Goal: Transaction & Acquisition: Purchase product/service

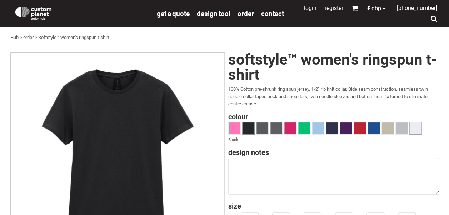
click at [415, 125] on span at bounding box center [416, 129] width 12 height 12
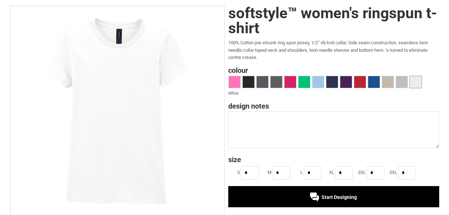
scroll to position [45, 0]
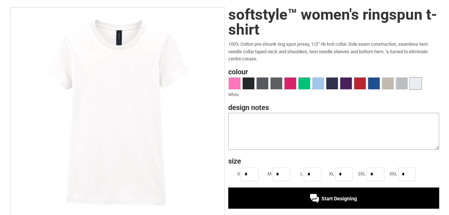
click at [261, 123] on textarea at bounding box center [333, 131] width 211 height 37
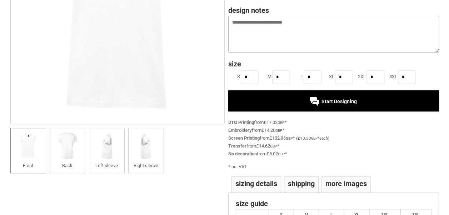
type textarea "**********"
click at [299, 101] on div "Start Designing" at bounding box center [333, 100] width 211 height 21
drag, startPoint x: 307, startPoint y: 25, endPoint x: 221, endPoint y: 36, distance: 86.6
click at [221, 36] on div "Created with Raphaël 2.1.2 Created with Raphaël 2.1.2 Created with Raphaël 2.1.…" at bounding box center [224, 77] width 429 height 335
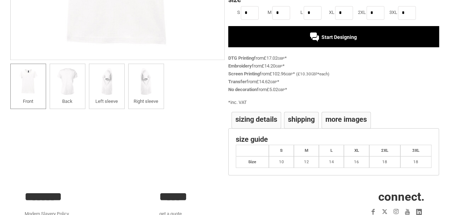
scroll to position [212, 0]
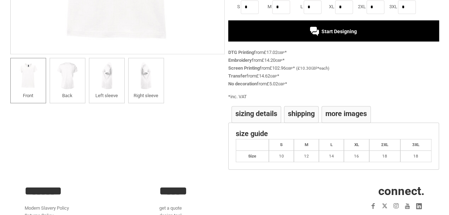
click at [296, 117] on li "Shipping" at bounding box center [301, 114] width 35 height 17
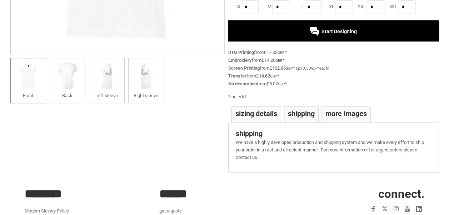
click at [263, 113] on h4 "Sizing Details" at bounding box center [257, 113] width 42 height 7
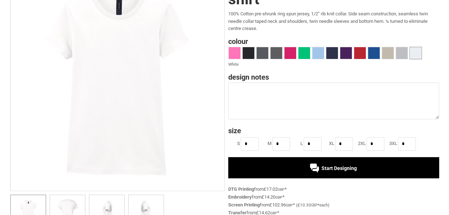
scroll to position [76, 0]
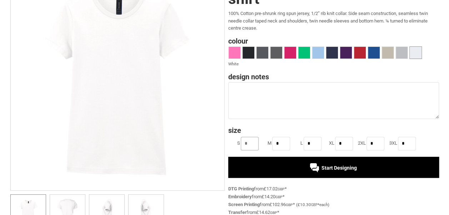
click at [247, 147] on input "*" at bounding box center [250, 144] width 18 height 14
click at [262, 127] on h4 "Size" at bounding box center [333, 130] width 211 height 7
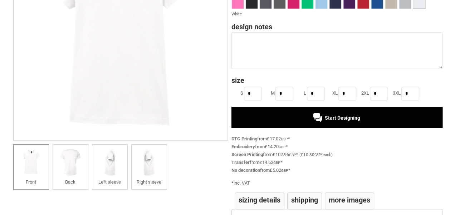
scroll to position [132, 0]
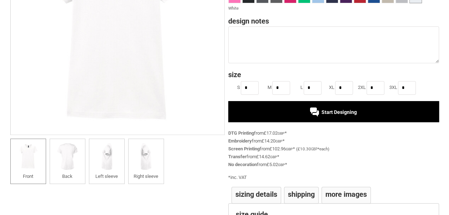
click at [277, 120] on div "Start Designing" at bounding box center [333, 111] width 211 height 21
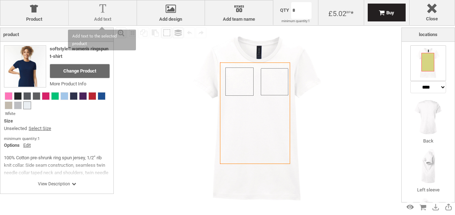
click at [99, 18] on label "Add text" at bounding box center [102, 19] width 61 height 6
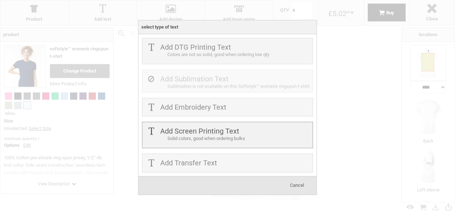
click at [202, 135] on label "Add Screen Printing Text" at bounding box center [199, 131] width 79 height 9
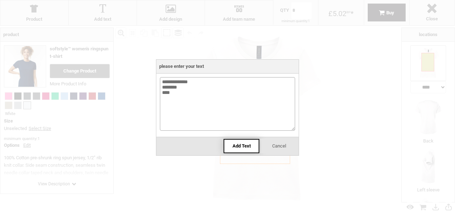
type textarea "**********"
click at [233, 148] on span "Add Text" at bounding box center [241, 145] width 18 height 5
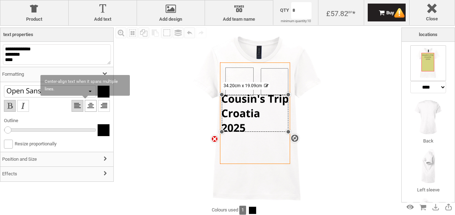
click at [85, 106] on li at bounding box center [91, 106] width 12 height 12
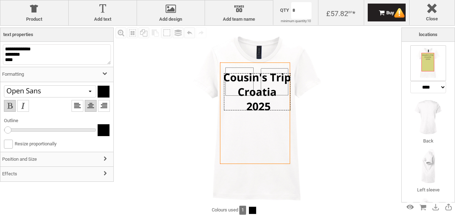
drag, startPoint x: 270, startPoint y: 95, endPoint x: 272, endPoint y: 73, distance: 21.6
click at [272, 73] on div at bounding box center [257, 91] width 66 height 37
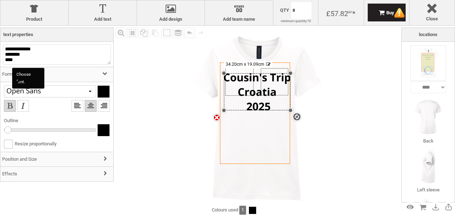
click at [84, 94] on div at bounding box center [50, 91] width 92 height 12
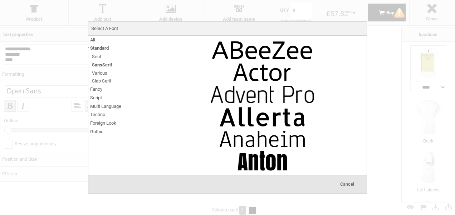
click at [102, 57] on li "Serif" at bounding box center [124, 57] width 68 height 8
click at [99, 74] on span "Various" at bounding box center [99, 73] width 15 height 8
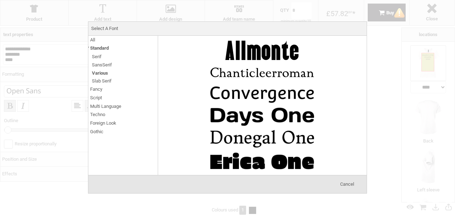
click at [98, 58] on span "Serif" at bounding box center [97, 57] width 10 height 8
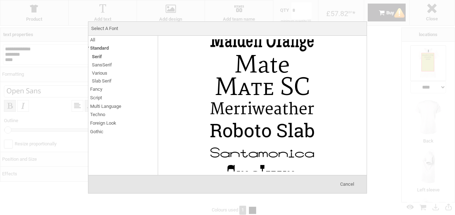
scroll to position [788, 0]
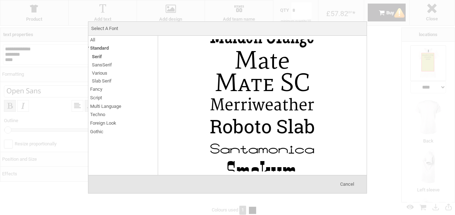
click at [100, 65] on span "SansSerif" at bounding box center [102, 65] width 20 height 8
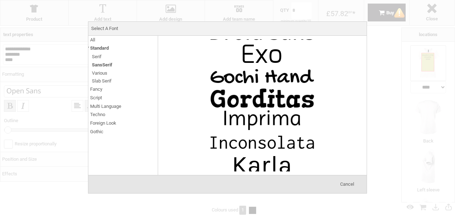
scroll to position [399, 0]
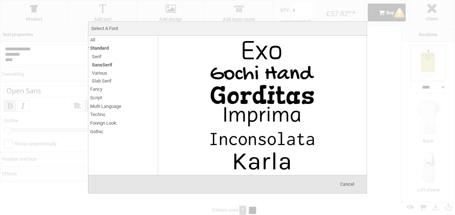
click at [106, 71] on span "Various" at bounding box center [99, 73] width 15 height 8
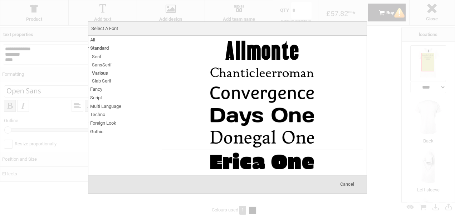
scroll to position [43, 0]
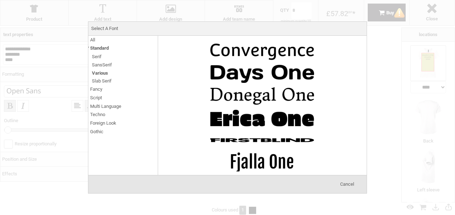
click at [106, 79] on span "Slab Serif" at bounding box center [102, 81] width 20 height 8
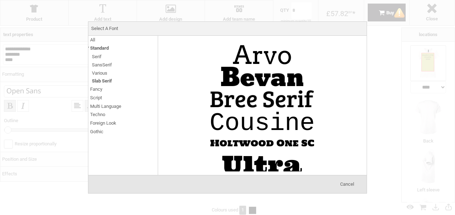
scroll to position [109, 0]
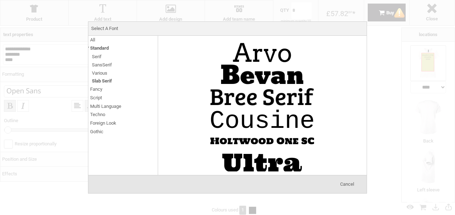
click at [98, 90] on span "Fancy" at bounding box center [96, 89] width 12 height 8
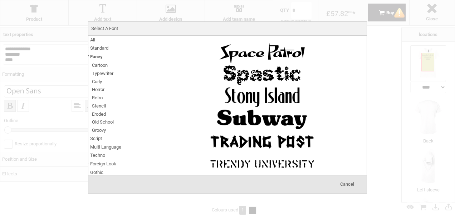
scroll to position [3880, 0]
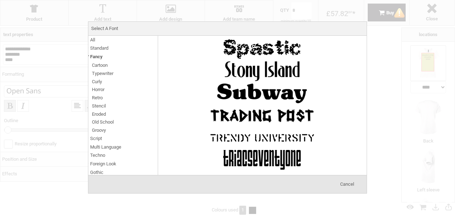
click at [105, 65] on span "Cartoon" at bounding box center [100, 65] width 16 height 8
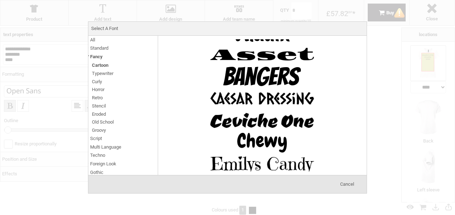
scroll to position [0, 0]
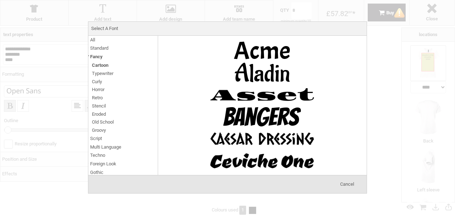
click at [94, 56] on span "Fancy" at bounding box center [96, 57] width 13 height 8
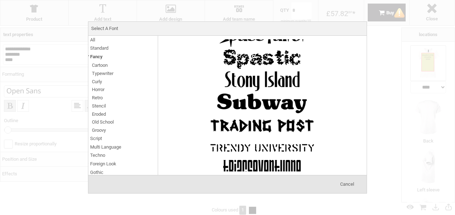
scroll to position [3880, 0]
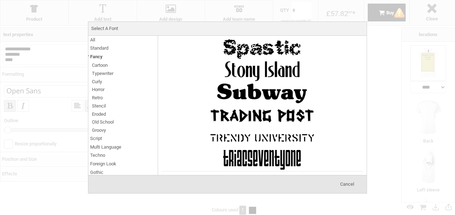
click at [265, 172] on img at bounding box center [261, 182] width 107 height 21
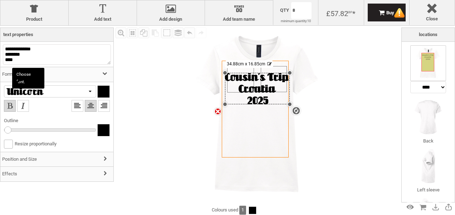
click at [83, 90] on div at bounding box center [50, 91] width 92 height 12
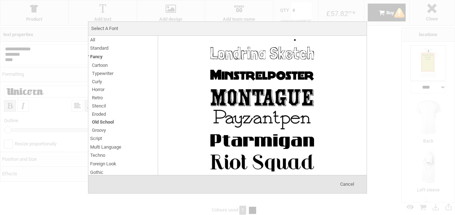
scroll to position [529, 0]
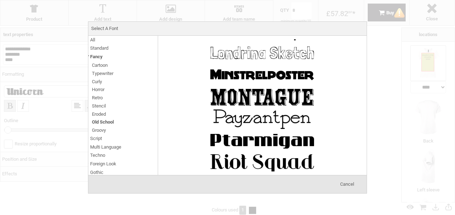
click at [96, 59] on span "Fancy" at bounding box center [96, 57] width 13 height 8
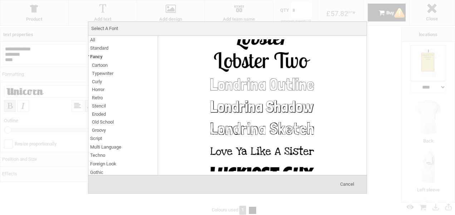
scroll to position [3092, 0]
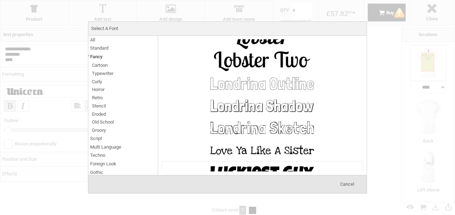
click at [233, 162] on img at bounding box center [261, 172] width 107 height 21
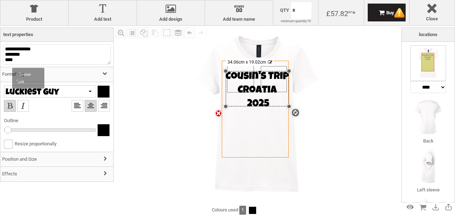
click at [84, 87] on div at bounding box center [50, 91] width 92 height 12
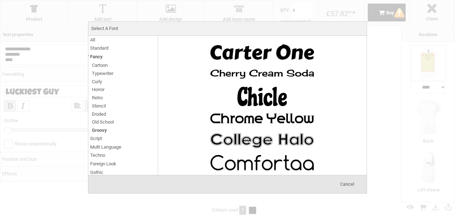
scroll to position [111, 0]
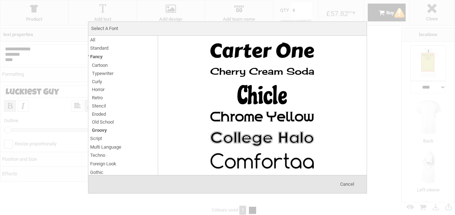
click at [97, 56] on span "Fancy" at bounding box center [96, 57] width 13 height 8
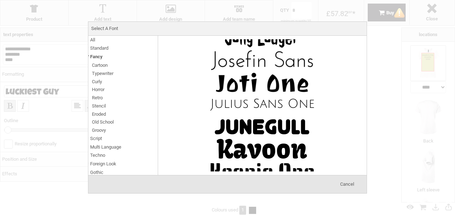
scroll to position [2625, 0]
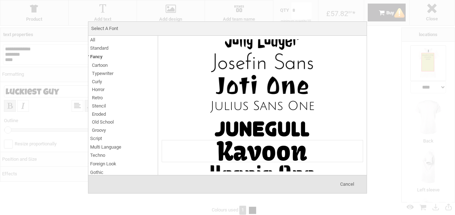
click at [250, 140] on img at bounding box center [261, 150] width 107 height 21
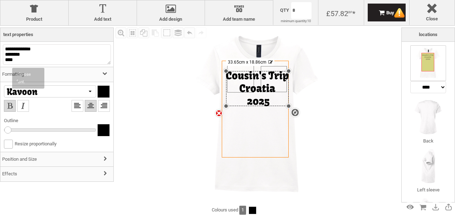
click at [79, 94] on div at bounding box center [50, 91] width 92 height 12
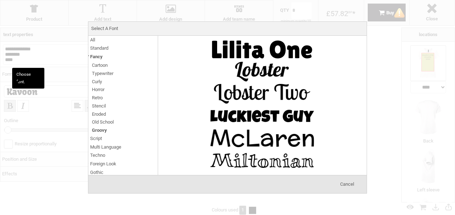
scroll to position [503, 0]
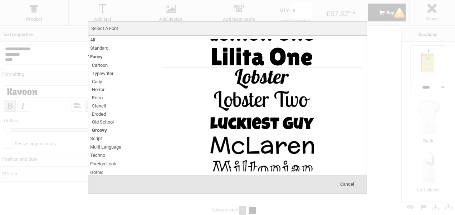
click at [279, 59] on img at bounding box center [261, 56] width 107 height 21
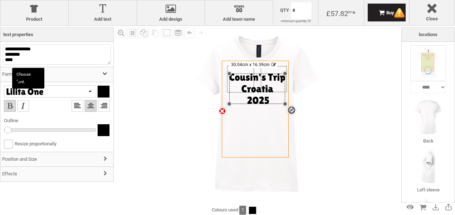
click at [79, 92] on div at bounding box center [50, 91] width 92 height 12
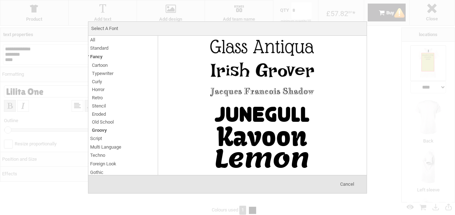
scroll to position [354, 0]
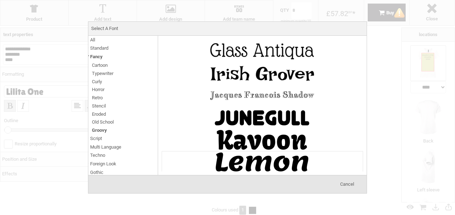
click at [258, 155] on img at bounding box center [261, 162] width 107 height 21
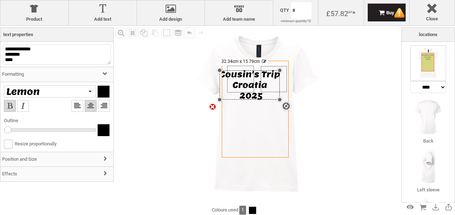
drag, startPoint x: 294, startPoint y: 107, endPoint x: 272, endPoint y: 99, distance: 23.6
click at [272, 99] on div "settings 32.34cm x 15.79cm" at bounding box center [249, 84] width 60 height 29
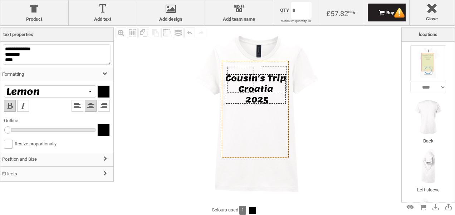
drag, startPoint x: 266, startPoint y: 97, endPoint x: 272, endPoint y: 100, distance: 7.2
click at [272, 100] on div at bounding box center [256, 88] width 60 height 29
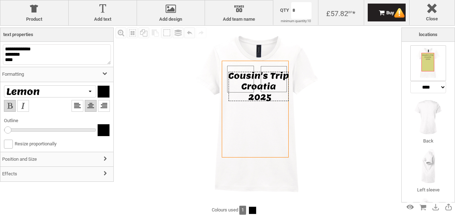
drag, startPoint x: 272, startPoint y: 100, endPoint x: 275, endPoint y: 98, distance: 3.8
click at [275, 98] on div at bounding box center [258, 86] width 60 height 29
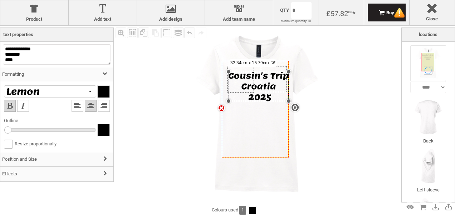
click at [245, 88] on div "settings 32.34cm x 15.79cm" at bounding box center [258, 86] width 60 height 29
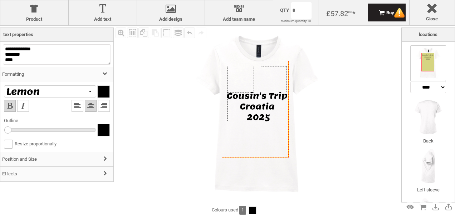
drag, startPoint x: 242, startPoint y: 89, endPoint x: 241, endPoint y: 109, distance: 20.1
click at [241, 109] on div at bounding box center [257, 106] width 60 height 29
click at [236, 68] on div "Created with Raphaël 2.1.2 Created with Raphaël 2.1.2 Created with Raphaël 2.1.…" at bounding box center [257, 115] width 179 height 179
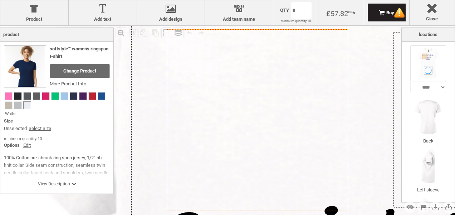
click at [236, 68] on icon "Created with [PERSON_NAME] 2.1.2" at bounding box center [257, 119] width 181 height 181
select select "*******"
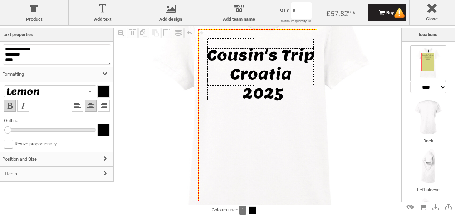
drag, startPoint x: 263, startPoint y: 85, endPoint x: 263, endPoint y: 49, distance: 36.5
click at [263, 49] on div at bounding box center [260, 74] width 107 height 52
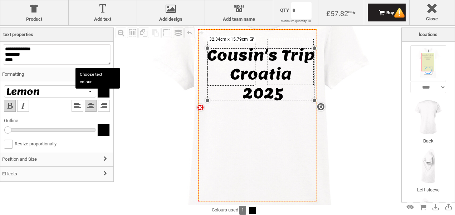
click at [103, 97] on div at bounding box center [104, 92] width 12 height 12
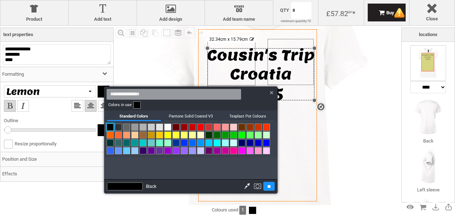
click at [179, 125] on link at bounding box center [175, 127] width 7 height 7
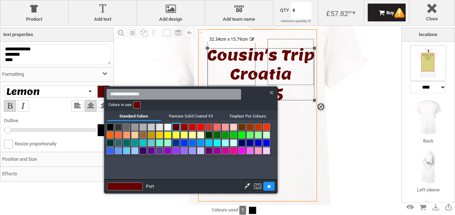
click at [242, 145] on link at bounding box center [241, 142] width 7 height 7
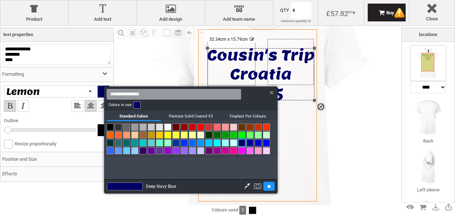
click at [304, 144] on div at bounding box center [227, 107] width 455 height 215
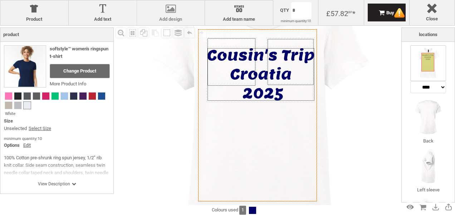
click at [180, 15] on div at bounding box center [170, 10] width 61 height 13
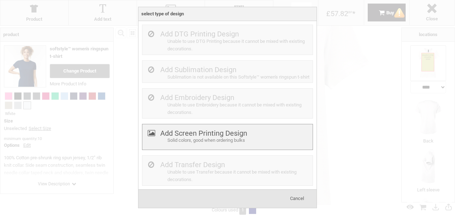
click at [227, 142] on div "Solid colors, good when ordering bulks" at bounding box center [238, 141] width 143 height 8
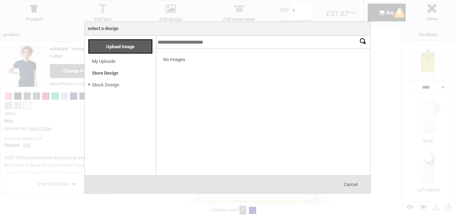
click at [106, 86] on link "Stock Design" at bounding box center [105, 84] width 27 height 5
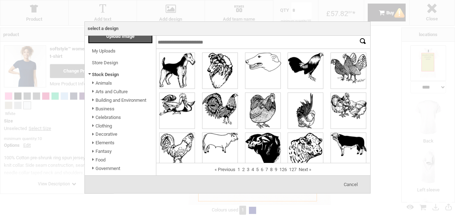
scroll to position [11, 0]
click at [176, 39] on input "text" at bounding box center [263, 42] width 214 height 13
type input "*****"
click at [357, 36] on input "*******" at bounding box center [362, 41] width 11 height 11
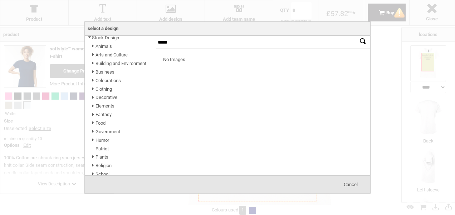
scroll to position [71, 0]
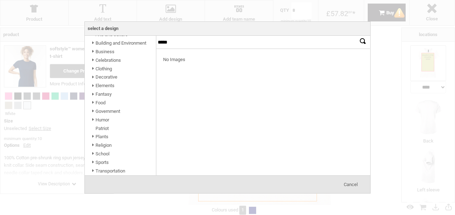
click at [113, 58] on link "Celebrations" at bounding box center [107, 60] width 25 height 5
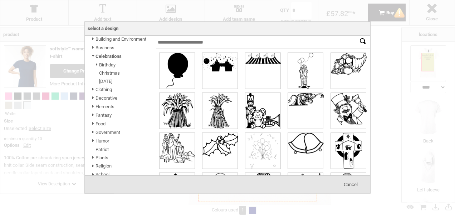
click at [97, 68] on span at bounding box center [96, 65] width 5 height 8
click at [174, 46] on input "text" at bounding box center [263, 42] width 214 height 13
type input "*****"
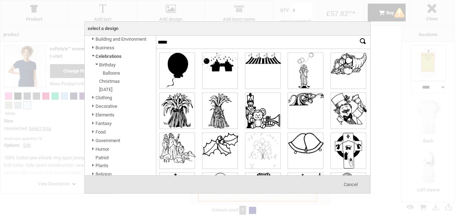
click at [357, 36] on input "*******" at bounding box center [362, 41] width 11 height 11
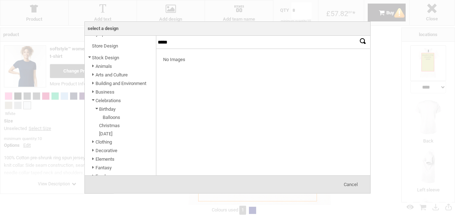
scroll to position [27, 0]
click at [99, 105] on span "Celebrations" at bounding box center [107, 101] width 25 height 8
click at [94, 99] on span at bounding box center [93, 101] width 5 height 8
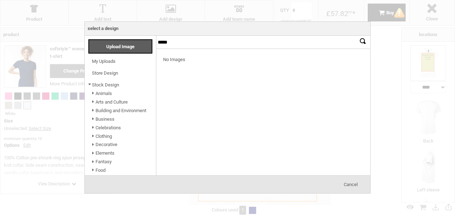
click at [92, 87] on span at bounding box center [89, 85] width 5 height 8
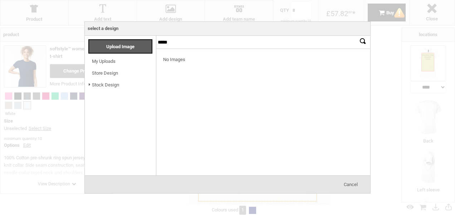
click at [92, 84] on link "Stock Design" at bounding box center [105, 84] width 27 height 5
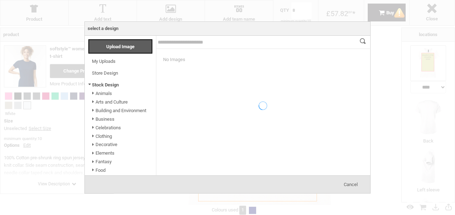
click at [172, 44] on div at bounding box center [263, 106] width 214 height 140
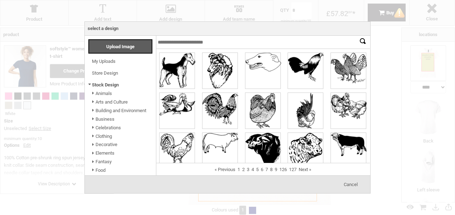
click at [171, 43] on input "text" at bounding box center [263, 42] width 214 height 13
type input "*****"
click at [357, 36] on input "*******" at bounding box center [362, 41] width 11 height 11
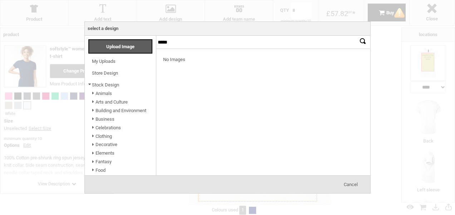
click at [108, 147] on link "Decorative" at bounding box center [106, 144] width 22 height 5
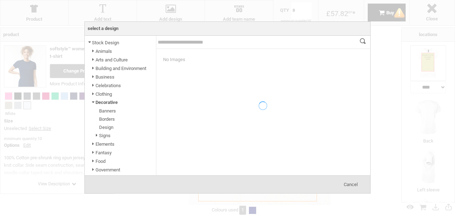
scroll to position [43, 0]
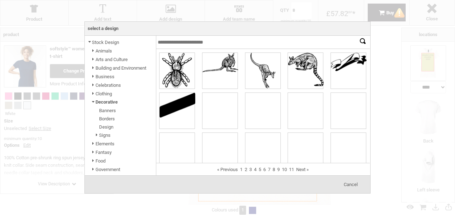
click at [107, 128] on link "Design" at bounding box center [106, 126] width 14 height 5
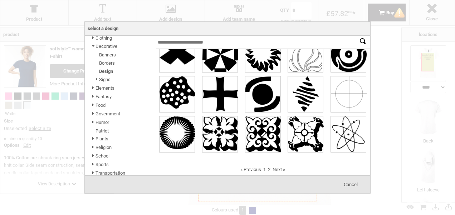
scroll to position [105, 0]
click at [104, 144] on link "Religion" at bounding box center [103, 145] width 16 height 5
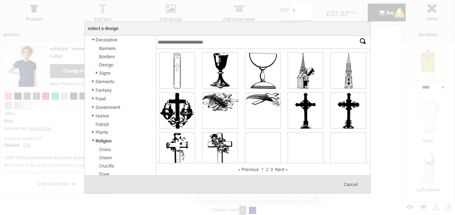
click at [104, 144] on link "Religion" at bounding box center [103, 140] width 16 height 5
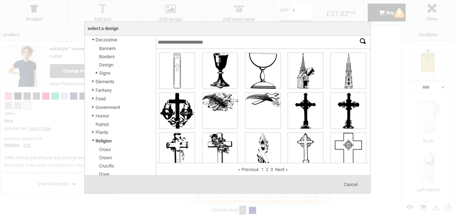
click at [97, 119] on link "Humor" at bounding box center [102, 115] width 14 height 5
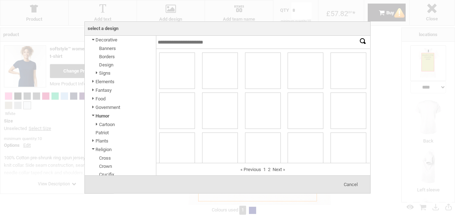
click at [97, 119] on link "Humor" at bounding box center [102, 115] width 14 height 5
click at [94, 145] on span at bounding box center [93, 141] width 5 height 8
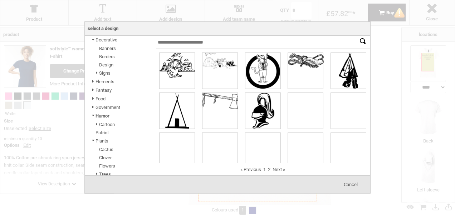
click at [93, 119] on span at bounding box center [93, 116] width 5 height 8
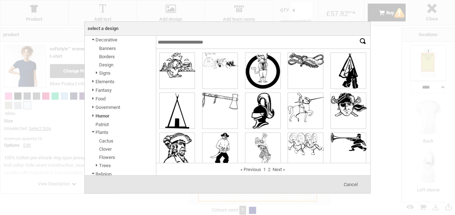
click at [92, 135] on span at bounding box center [93, 133] width 5 height 8
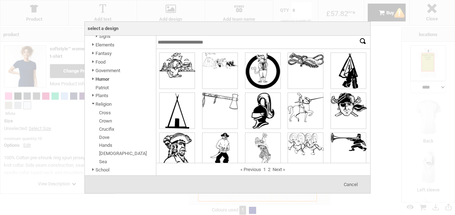
scroll to position [142, 0]
click at [92, 107] on span at bounding box center [93, 104] width 5 height 8
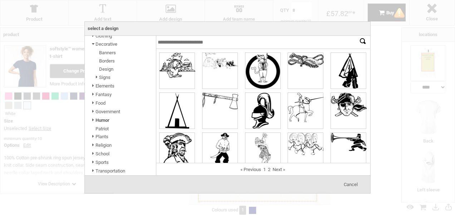
click at [94, 153] on span at bounding box center [93, 154] width 5 height 8
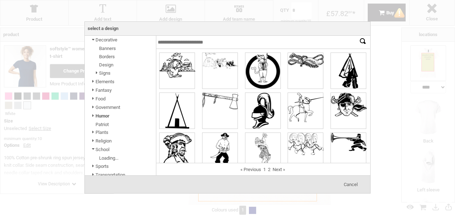
scroll to position [113, 0]
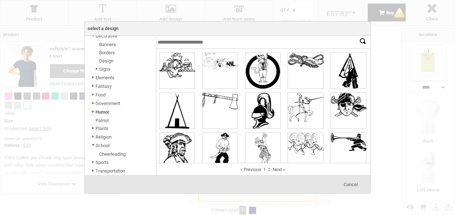
click at [93, 143] on span at bounding box center [93, 146] width 5 height 8
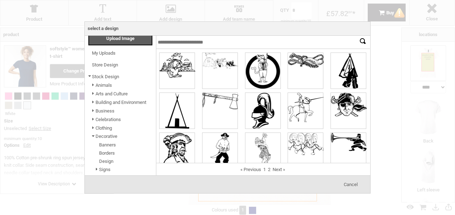
scroll to position [8, 0]
click at [95, 139] on span at bounding box center [93, 137] width 5 height 8
click at [107, 94] on link "Arts and Culture" at bounding box center [111, 94] width 32 height 5
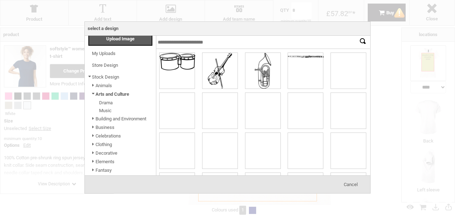
click at [174, 40] on input "text" at bounding box center [263, 42] width 214 height 13
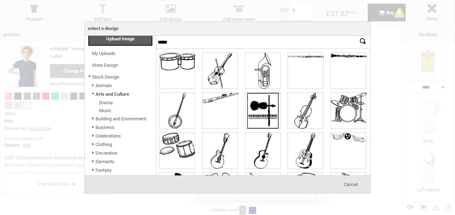
click at [357, 36] on input "*******" at bounding box center [362, 41] width 11 height 11
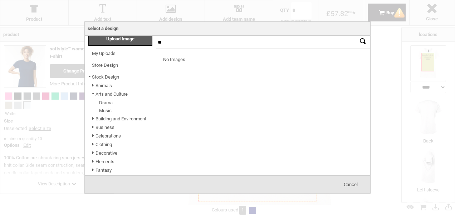
type input "*"
click at [351, 184] on span "Cancel" at bounding box center [351, 184] width 14 height 5
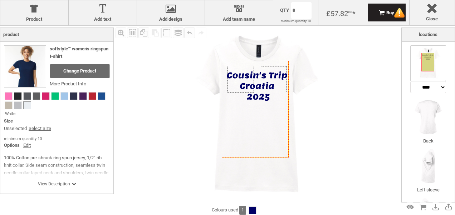
click at [352, 134] on div "Fill Background Zoom in Zoom out Select All Copy All Selected Paste Off On Grou…" at bounding box center [257, 115] width 287 height 179
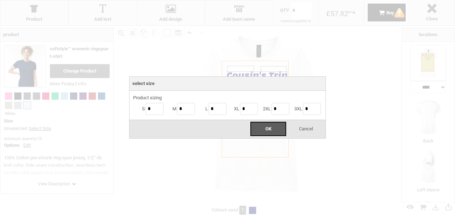
click at [300, 0] on body "get a quote design tool order Contact More Login Register 0 £ GBP +44 191 270 8…" at bounding box center [227, 0] width 455 height 0
click at [281, 129] on div "OK" at bounding box center [268, 129] width 36 height 14
click at [304, 130] on span "Cancel" at bounding box center [306, 128] width 14 height 5
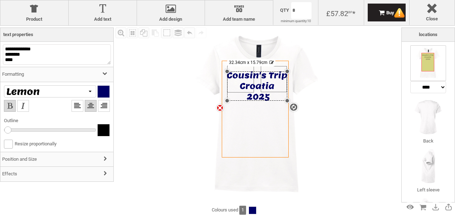
click at [246, 87] on div "settings 32.34cm x 15.79cm" at bounding box center [257, 85] width 60 height 29
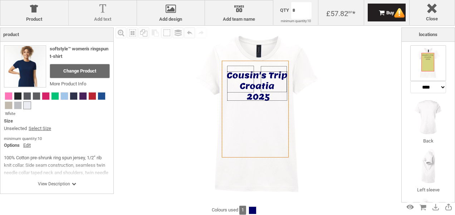
click at [103, 5] on div at bounding box center [102, 10] width 61 height 13
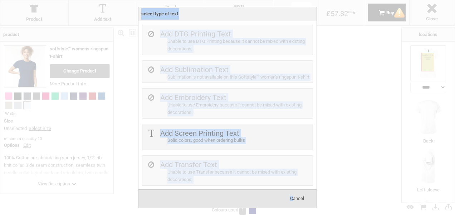
drag, startPoint x: 134, startPoint y: 65, endPoint x: 290, endPoint y: 204, distance: 209.9
click at [290, 204] on div "Select Type Of Text Select Type Of Team name Select Type Of Design Select place…" at bounding box center [227, 107] width 455 height 215
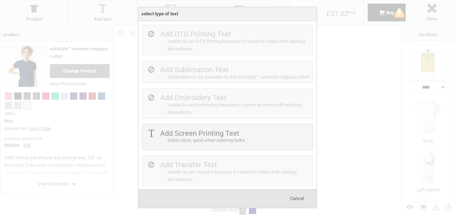
click at [290, 204] on div "Cancel" at bounding box center [297, 199] width 36 height 14
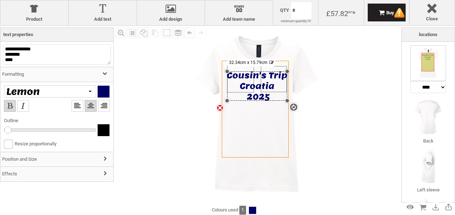
click at [255, 93] on div "settings 32.34cm x 15.79cm" at bounding box center [257, 85] width 60 height 29
click at [98, 129] on div at bounding box center [104, 130] width 12 height 12
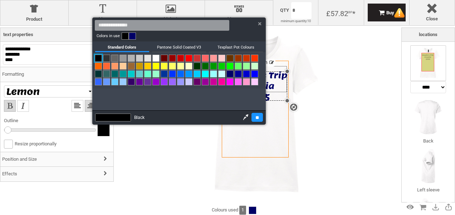
click at [98, 56] on link at bounding box center [98, 58] width 7 height 7
click at [124, 36] on link at bounding box center [125, 36] width 7 height 7
click at [251, 117] on input "**" at bounding box center [256, 117] width 11 height 9
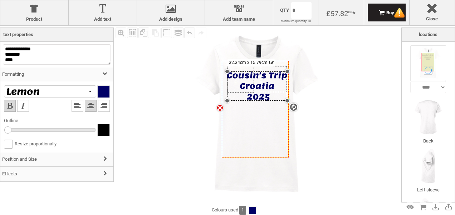
click at [260, 90] on div "settings 32.34cm x 15.79cm" at bounding box center [257, 85] width 60 height 29
click at [98, 91] on div at bounding box center [104, 92] width 12 height 12
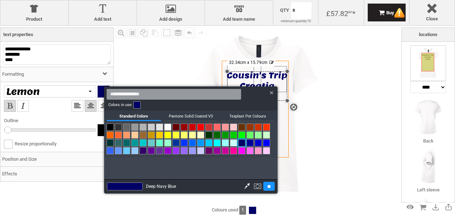
click at [109, 126] on link at bounding box center [110, 127] width 7 height 7
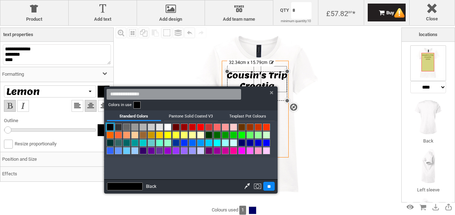
click at [267, 188] on input "**" at bounding box center [268, 186] width 11 height 9
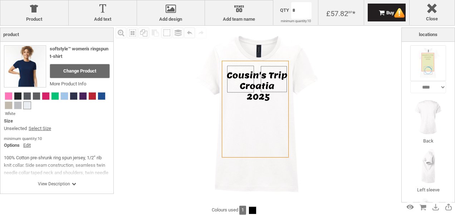
click at [318, 153] on img at bounding box center [257, 115] width 179 height 179
click at [328, 122] on img at bounding box center [257, 115] width 179 height 179
click at [416, 108] on img at bounding box center [428, 117] width 36 height 36
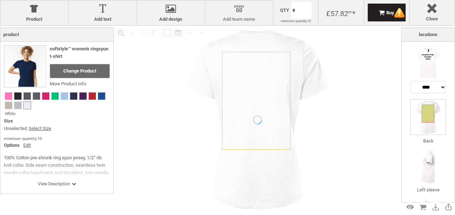
click at [238, 18] on label "Add team name" at bounding box center [238, 19] width 61 height 6
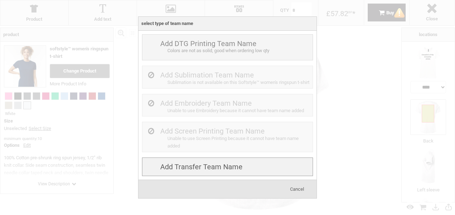
click at [269, 175] on div "Add Transfer Team name" at bounding box center [227, 167] width 171 height 19
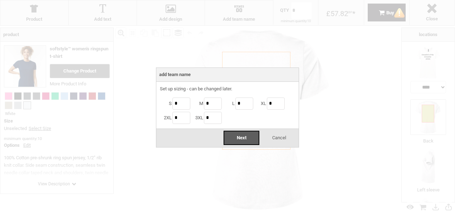
click at [280, 140] on span "Cancel" at bounding box center [279, 137] width 14 height 5
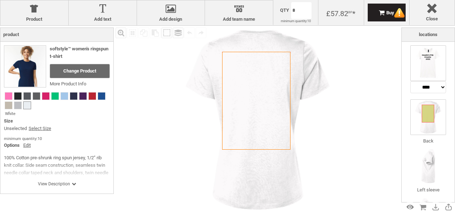
click at [426, 70] on img at bounding box center [428, 63] width 36 height 36
